Goal: Task Accomplishment & Management: Manage account settings

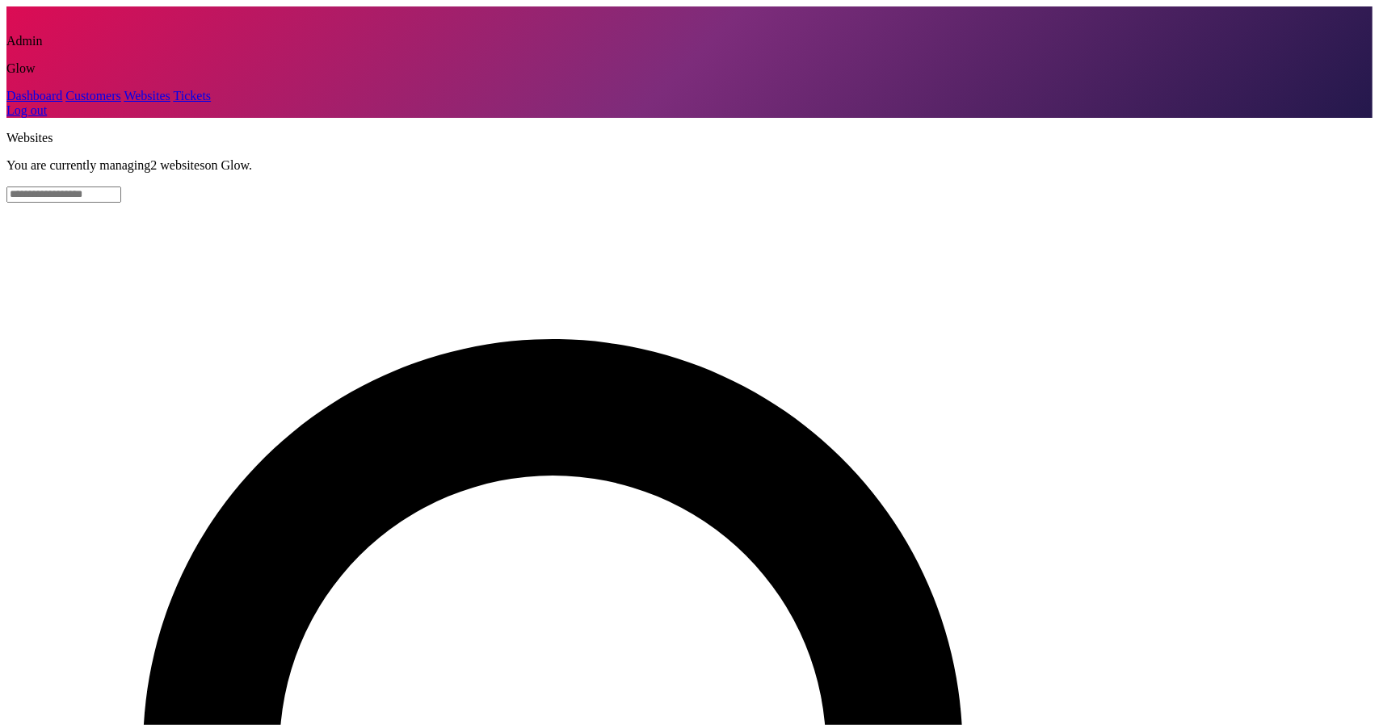
click at [74, 103] on link "Customers" at bounding box center [92, 96] width 55 height 14
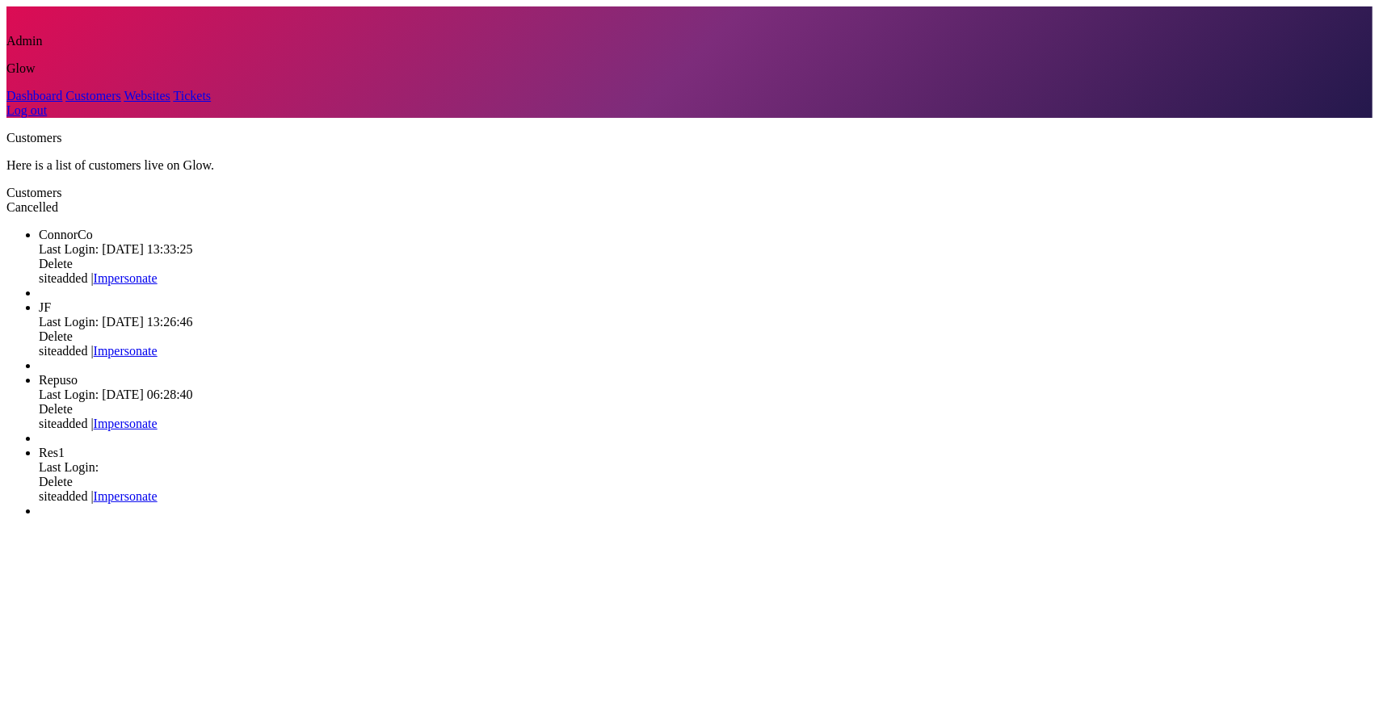
click at [158, 417] on link "Impersonate" at bounding box center [126, 424] width 64 height 14
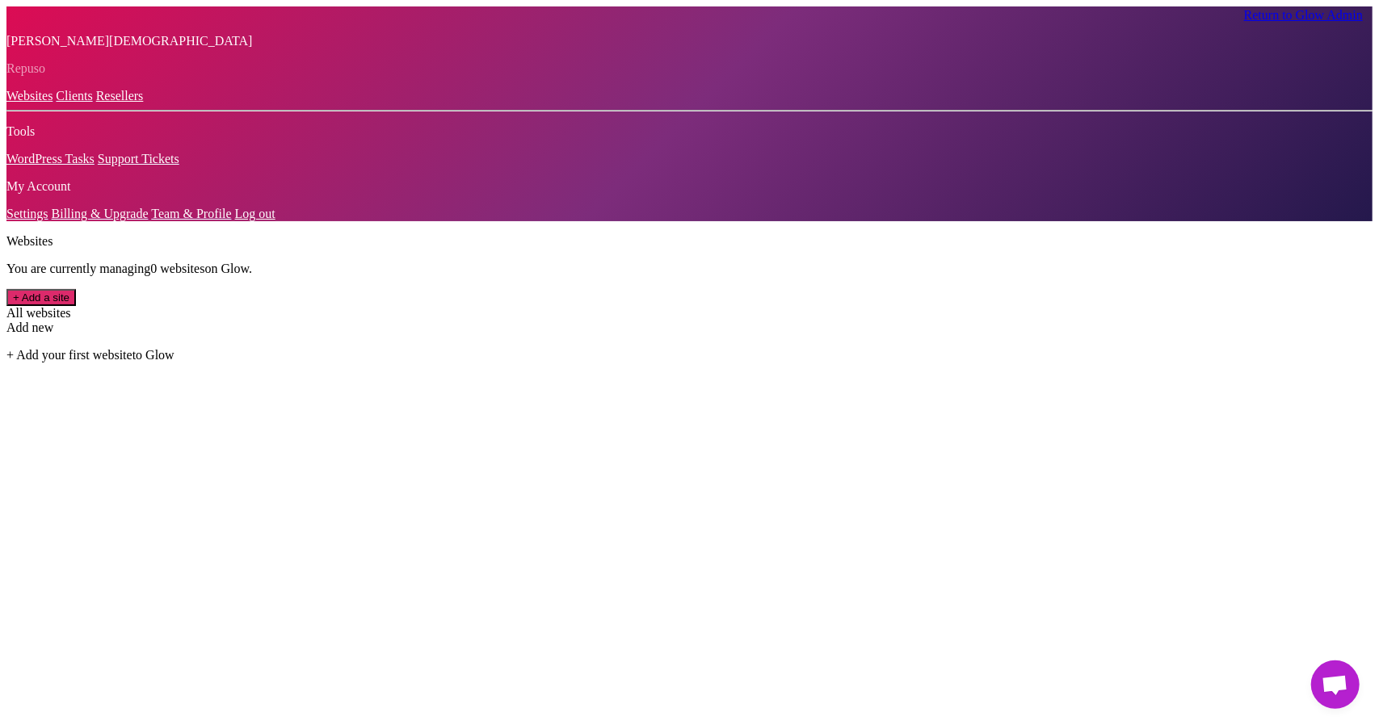
drag, startPoint x: 67, startPoint y: 645, endPoint x: 61, endPoint y: 634, distance: 12.6
click at [151, 221] on link "Team & Profile" at bounding box center [191, 214] width 80 height 14
click at [63, 221] on link "Billing & Upgrade" at bounding box center [100, 214] width 97 height 14
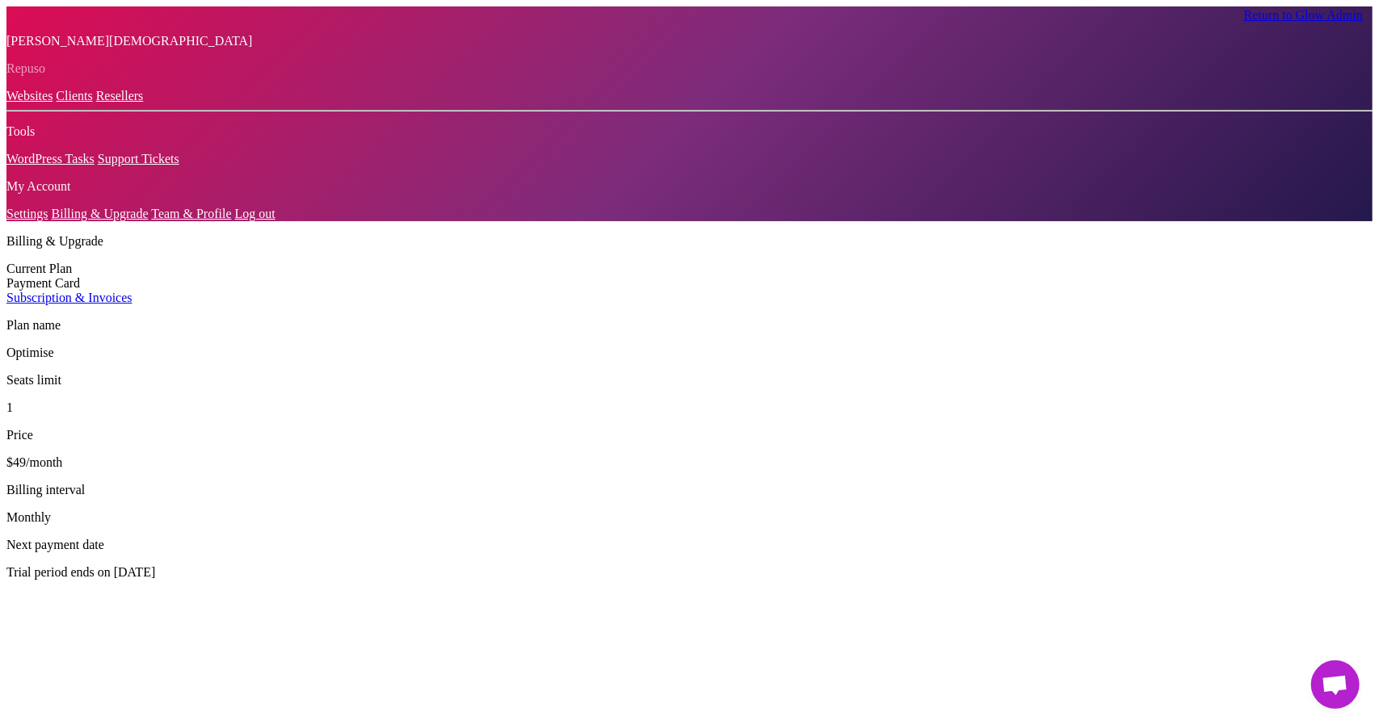
click at [338, 276] on div "Payment Card" at bounding box center [689, 283] width 1366 height 15
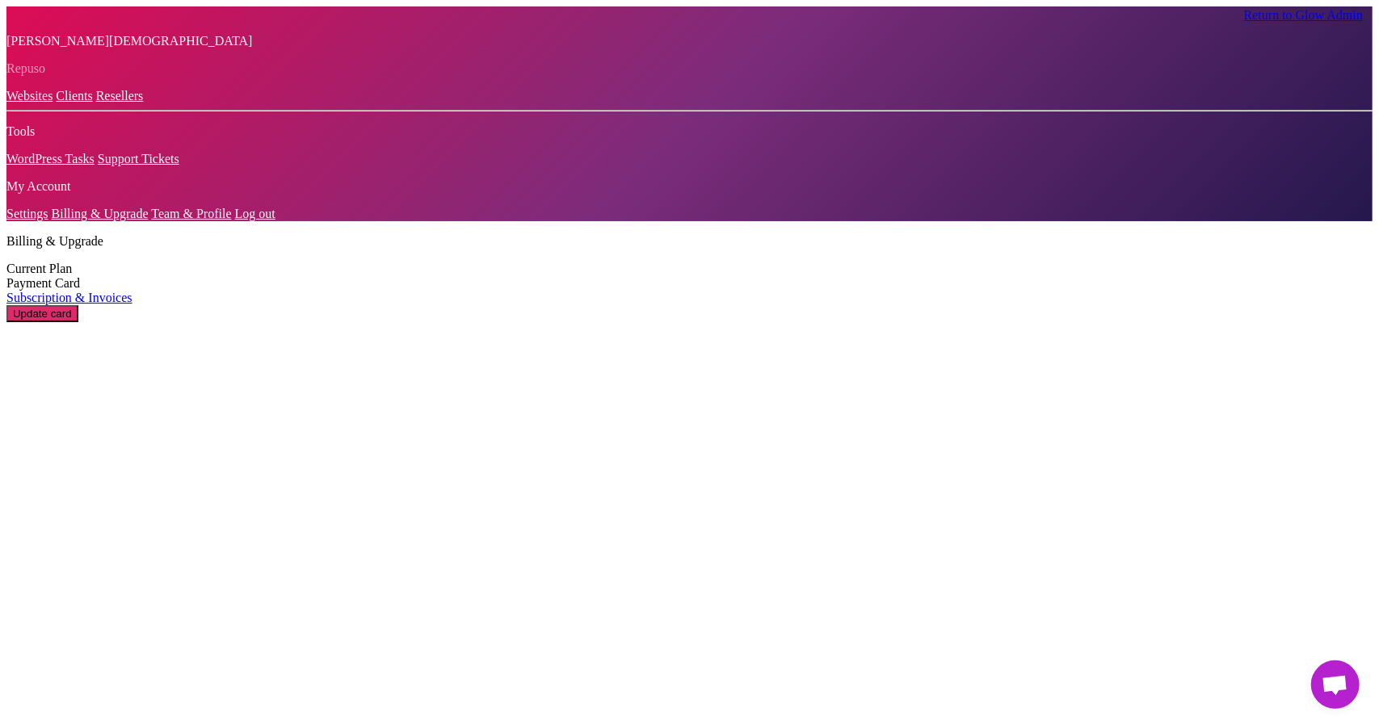
click at [78, 305] on button "Update card" at bounding box center [42, 313] width 72 height 17
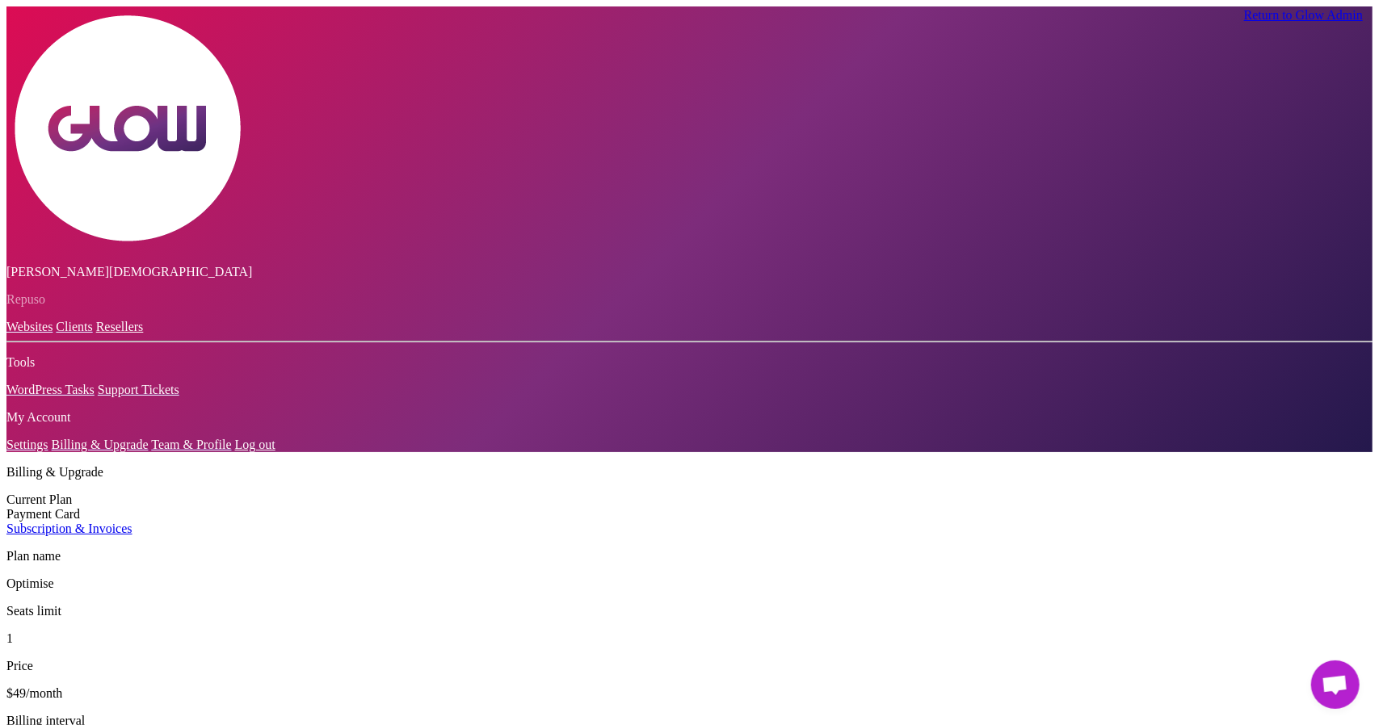
click at [511, 465] on div "Billing & Upgrade Current Plan Payment Card Subscription & Invoices Plan name O…" at bounding box center [689, 638] width 1366 height 346
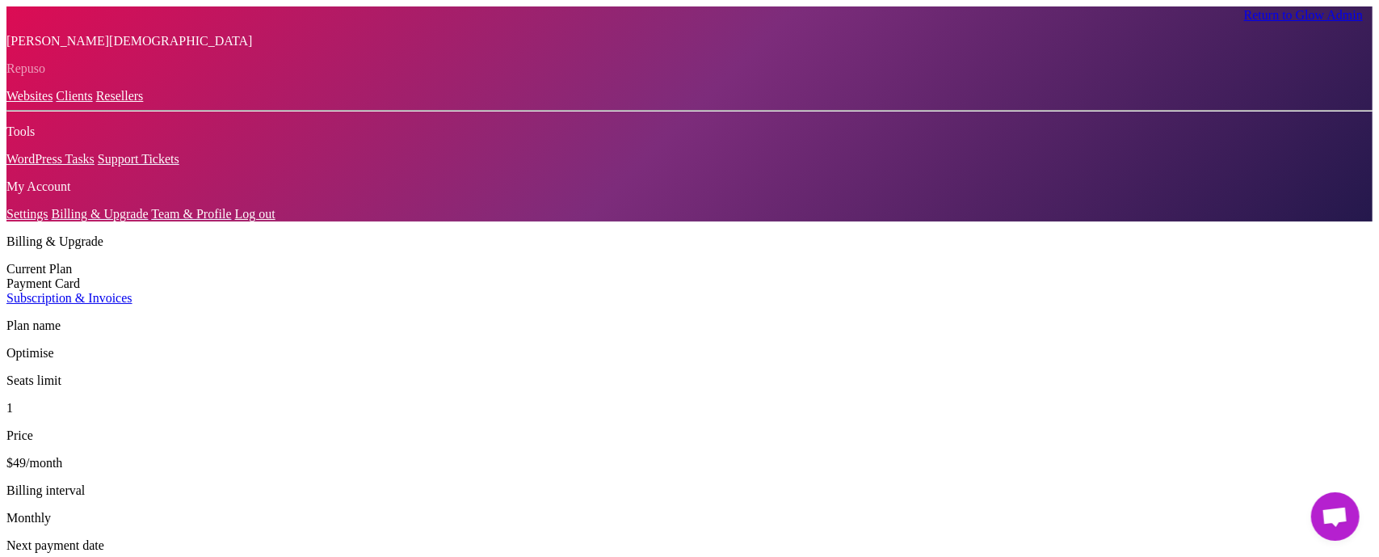
click at [325, 276] on div "Payment Card" at bounding box center [689, 283] width 1366 height 15
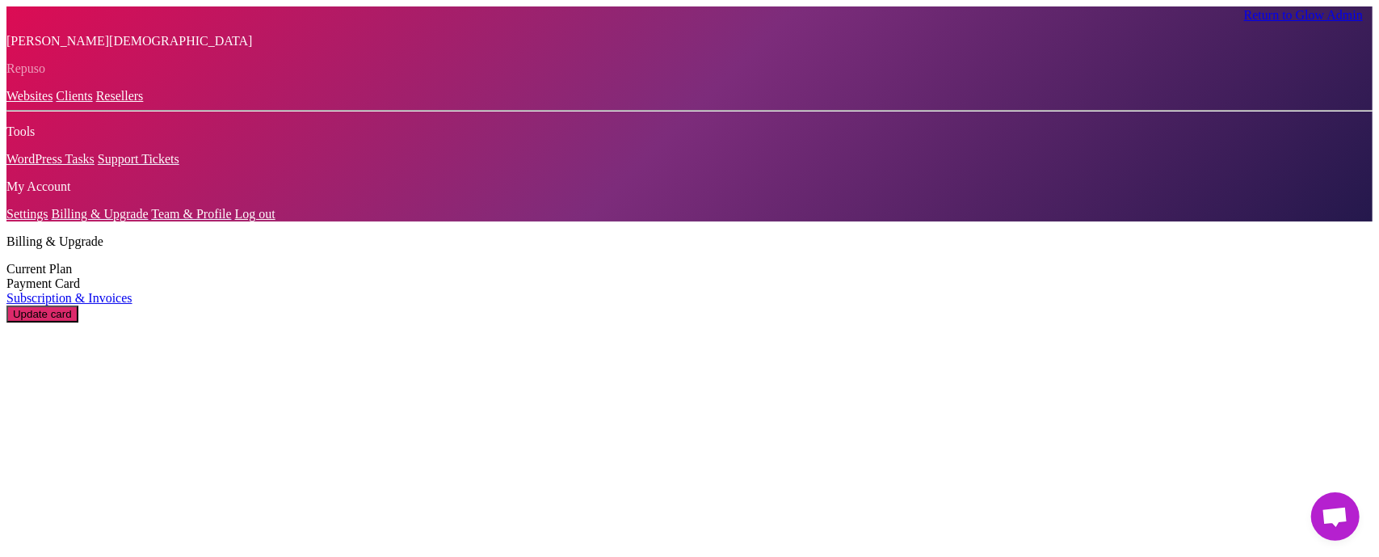
click at [78, 305] on button "Update card" at bounding box center [42, 313] width 72 height 17
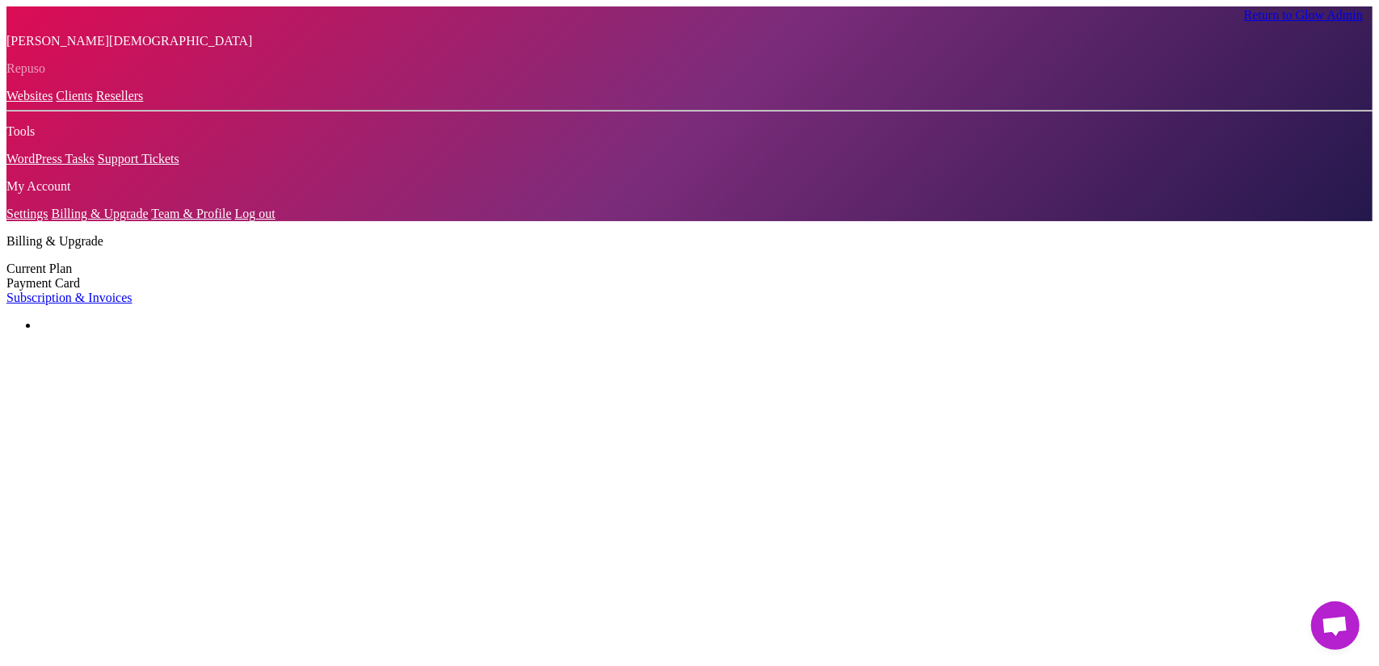
click at [137, 103] on link "Resellers" at bounding box center [120, 96] width 48 height 14
click at [347, 221] on div at bounding box center [689, 221] width 1366 height 0
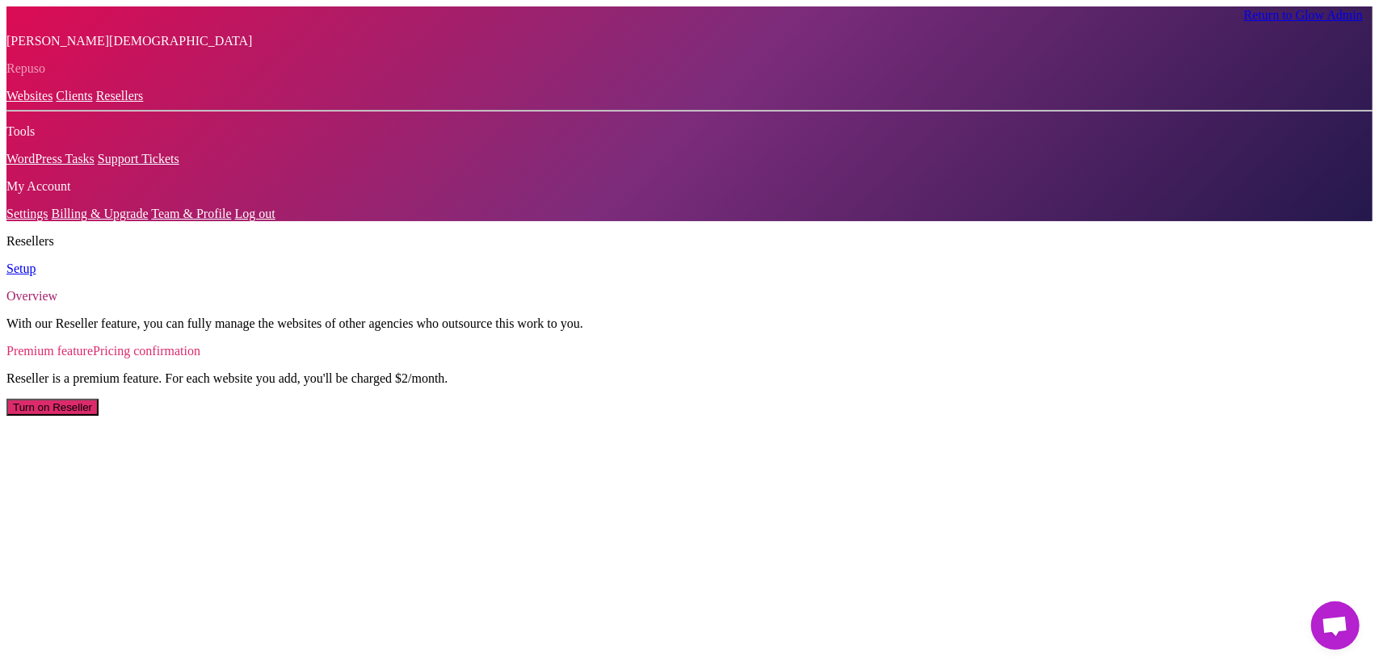
click at [84, 221] on link "Billing & Upgrade" at bounding box center [100, 214] width 97 height 14
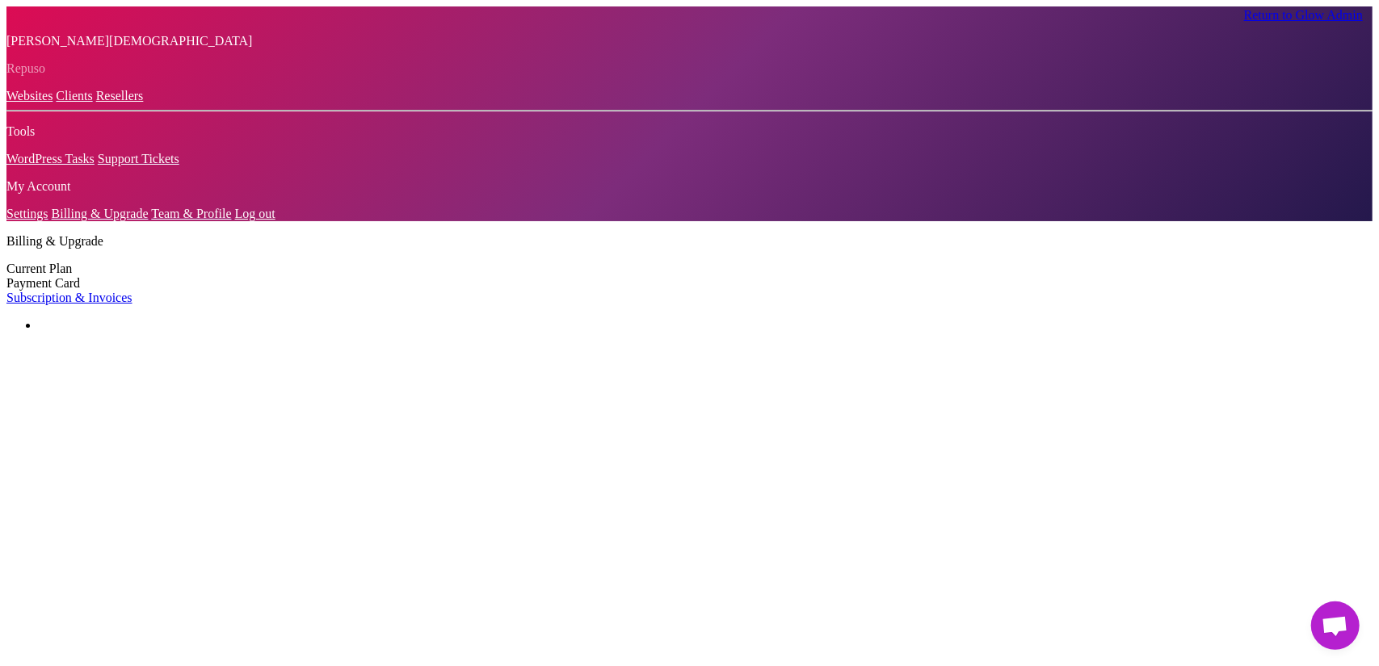
click at [338, 262] on div "Current Plan Payment Card Subscription & Invoices" at bounding box center [689, 284] width 1366 height 44
click at [339, 276] on div "Payment Card" at bounding box center [689, 283] width 1366 height 15
click at [78, 305] on button "Update card" at bounding box center [42, 313] width 72 height 17
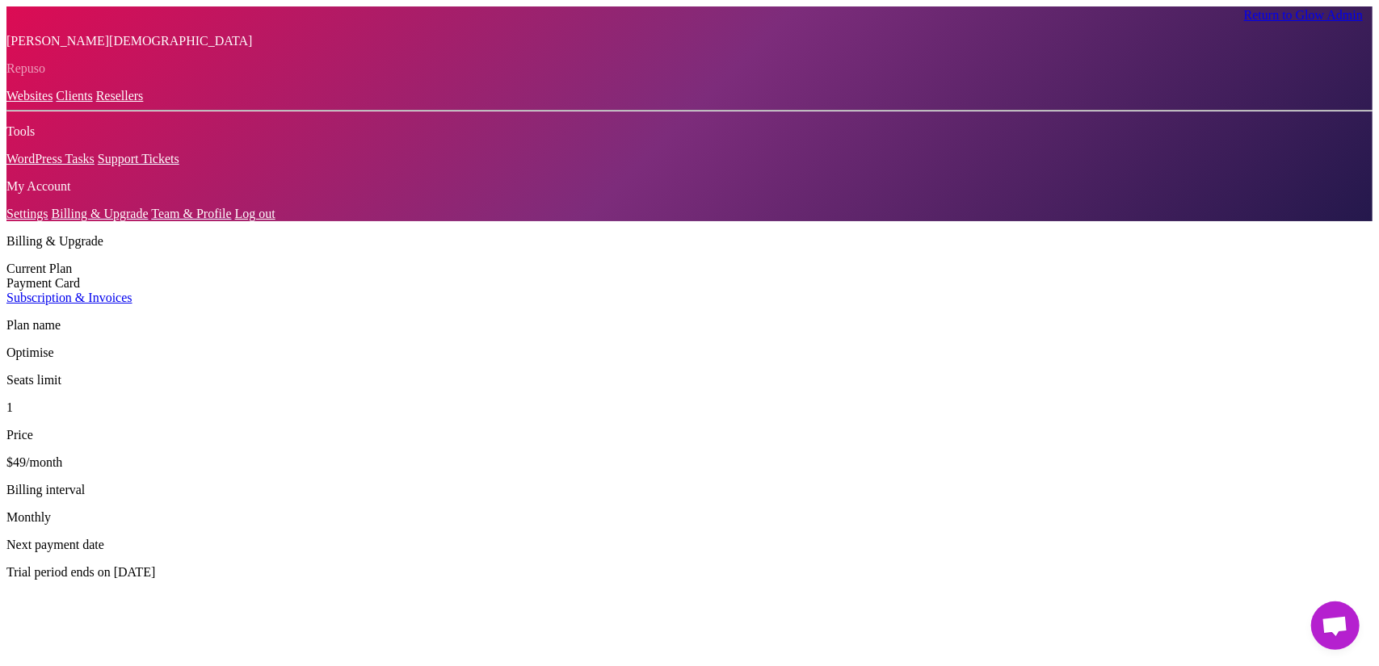
click at [1255, 12] on link "Return to Glow Admin" at bounding box center [1303, 15] width 119 height 14
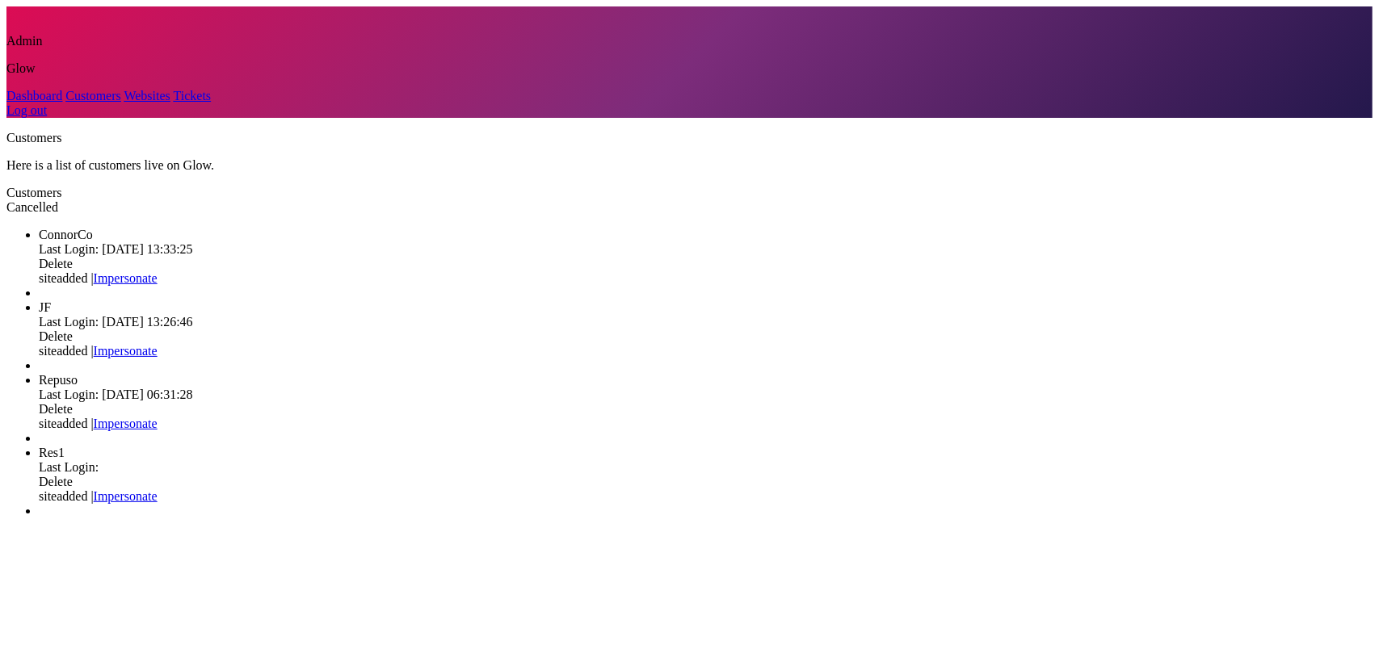
click at [158, 490] on link "Impersonate" at bounding box center [126, 497] width 64 height 14
click at [158, 344] on link "Impersonate" at bounding box center [126, 351] width 64 height 14
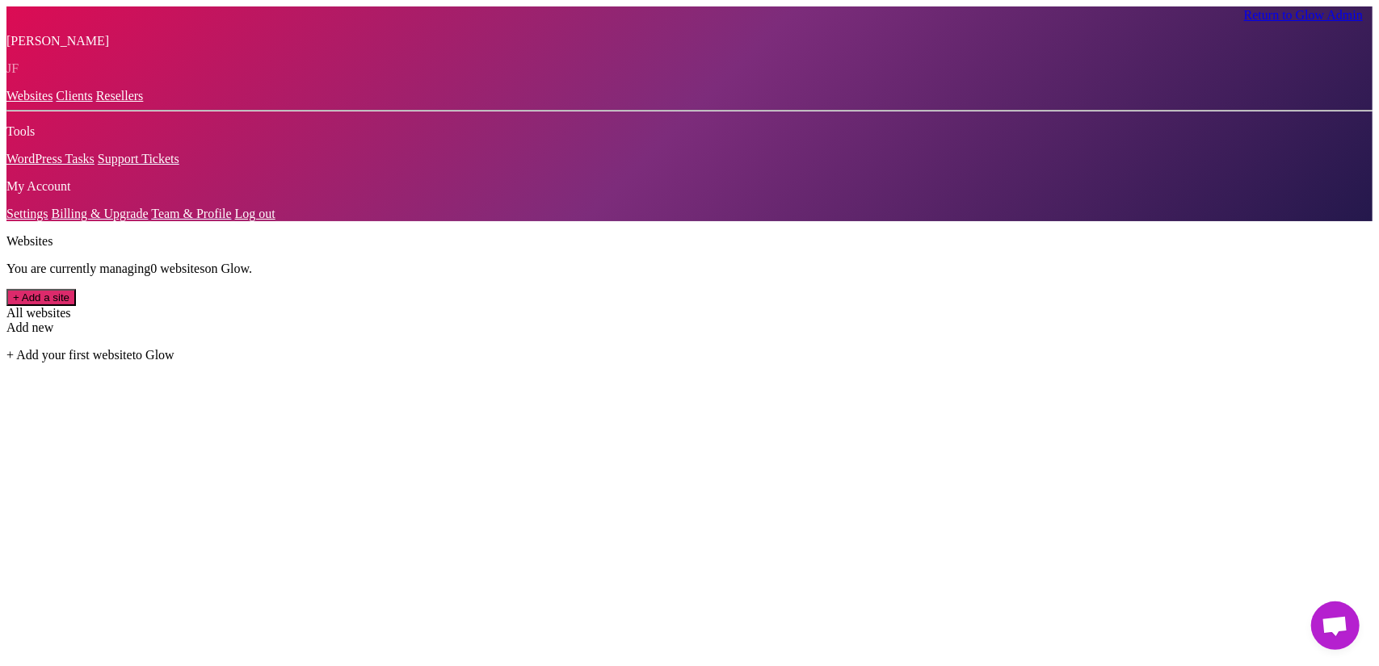
click at [79, 221] on link "Billing & Upgrade" at bounding box center [100, 214] width 97 height 14
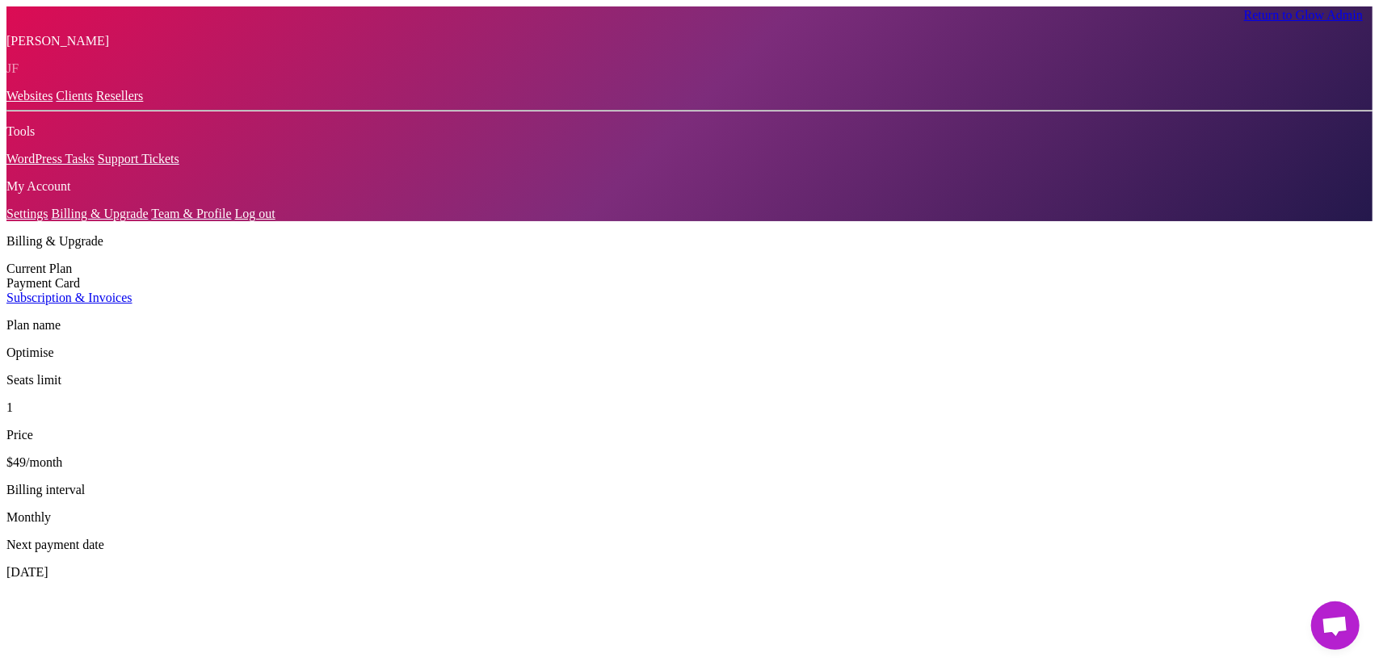
click at [317, 276] on div "Payment Card" at bounding box center [689, 283] width 1366 height 15
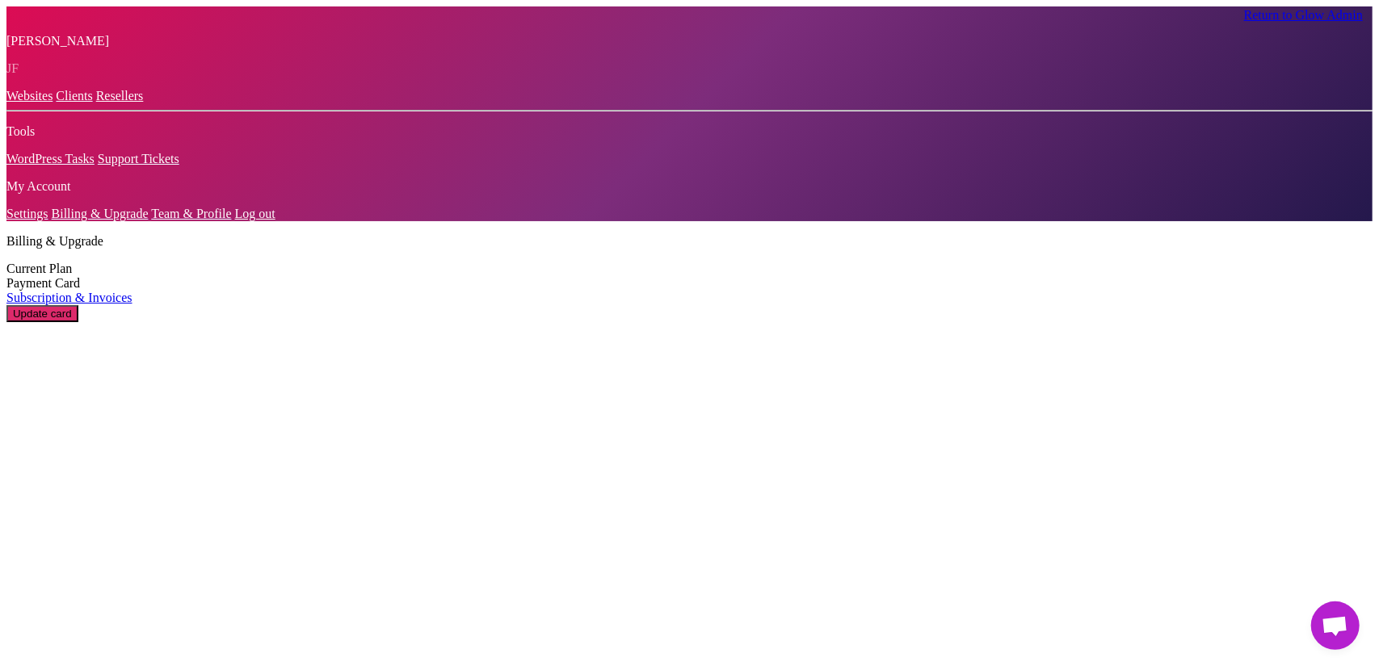
click at [78, 305] on button "Update card" at bounding box center [42, 313] width 72 height 17
